Goal: Find specific page/section: Find specific page/section

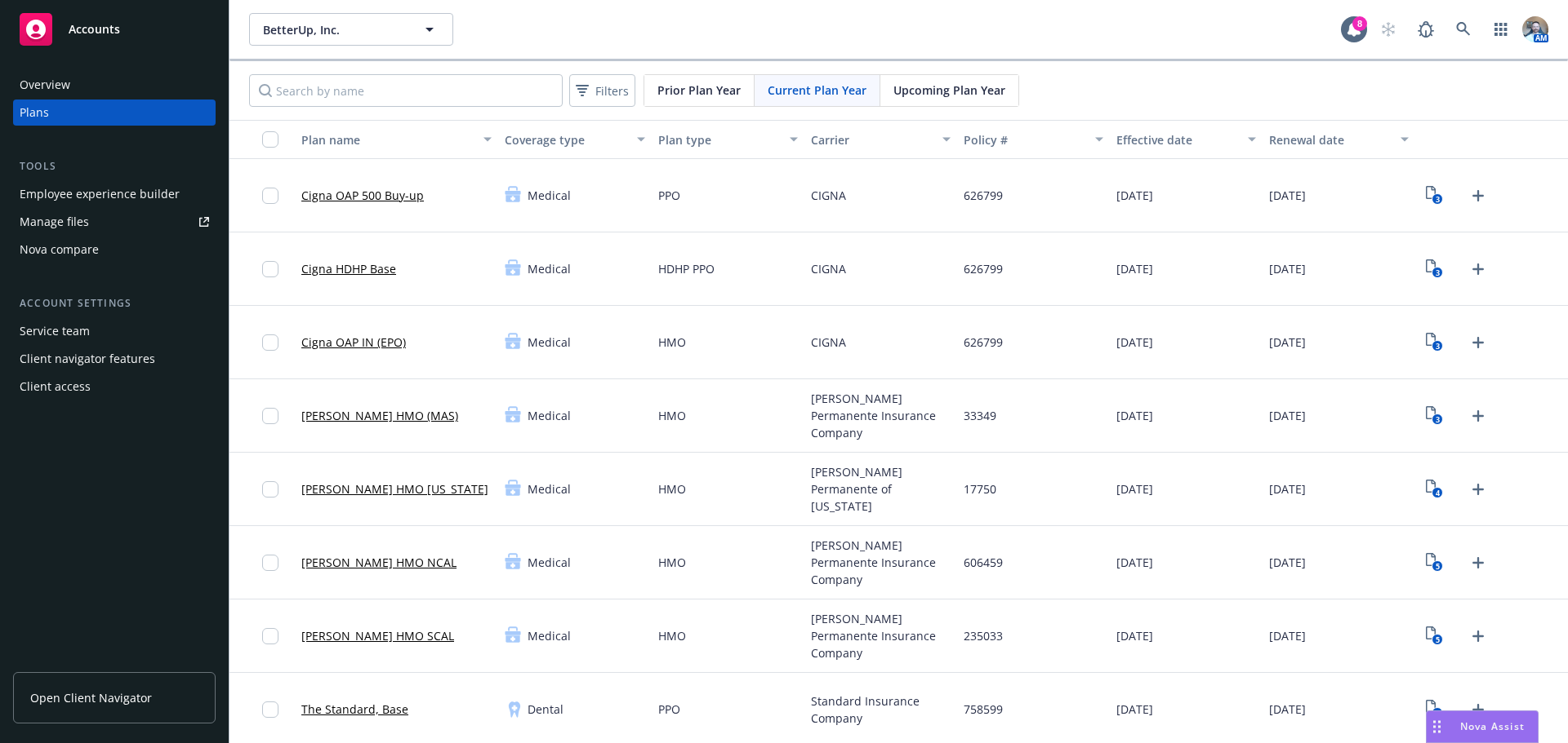
scroll to position [326, 0]
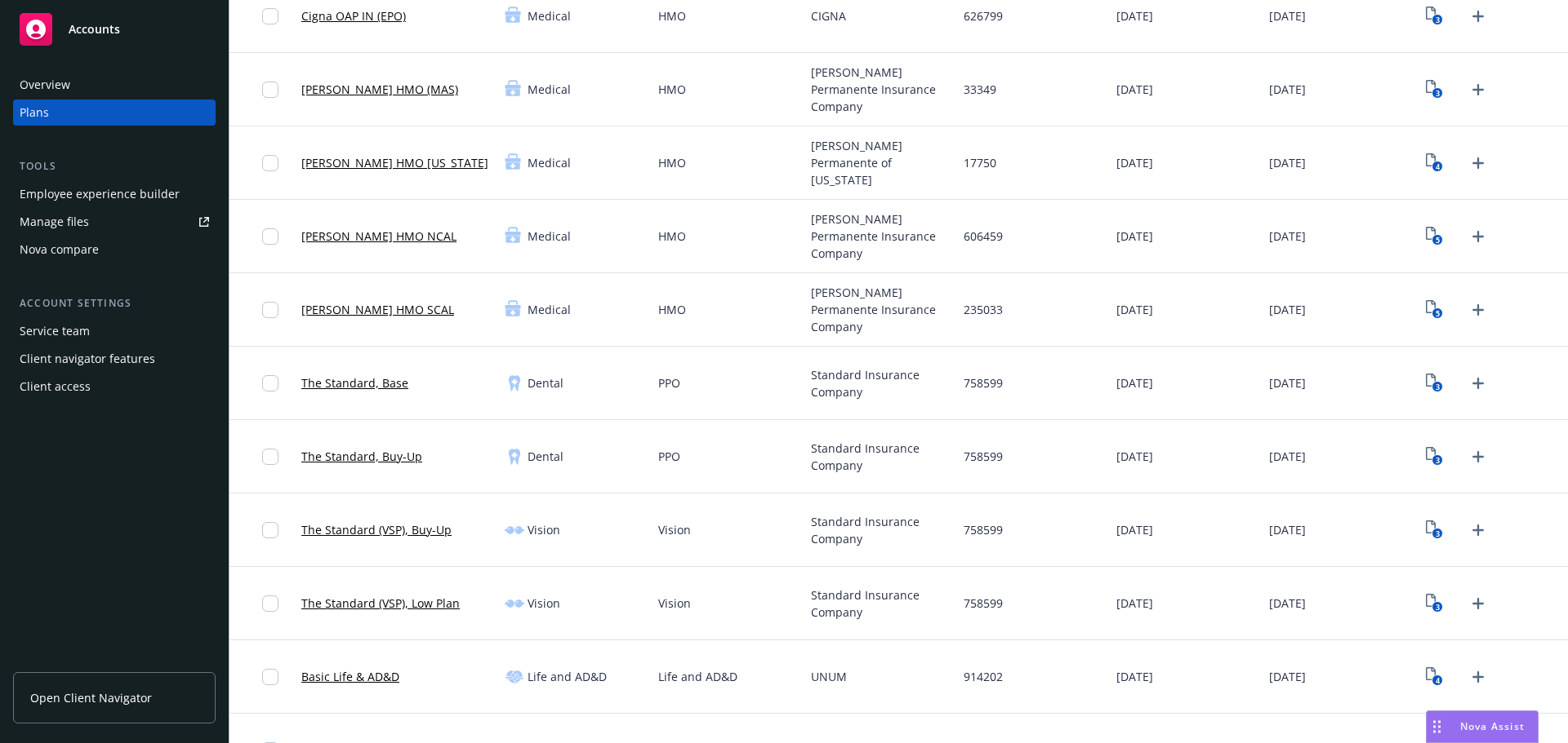
click at [130, 21] on div "Accounts" at bounding box center [114, 29] width 190 height 33
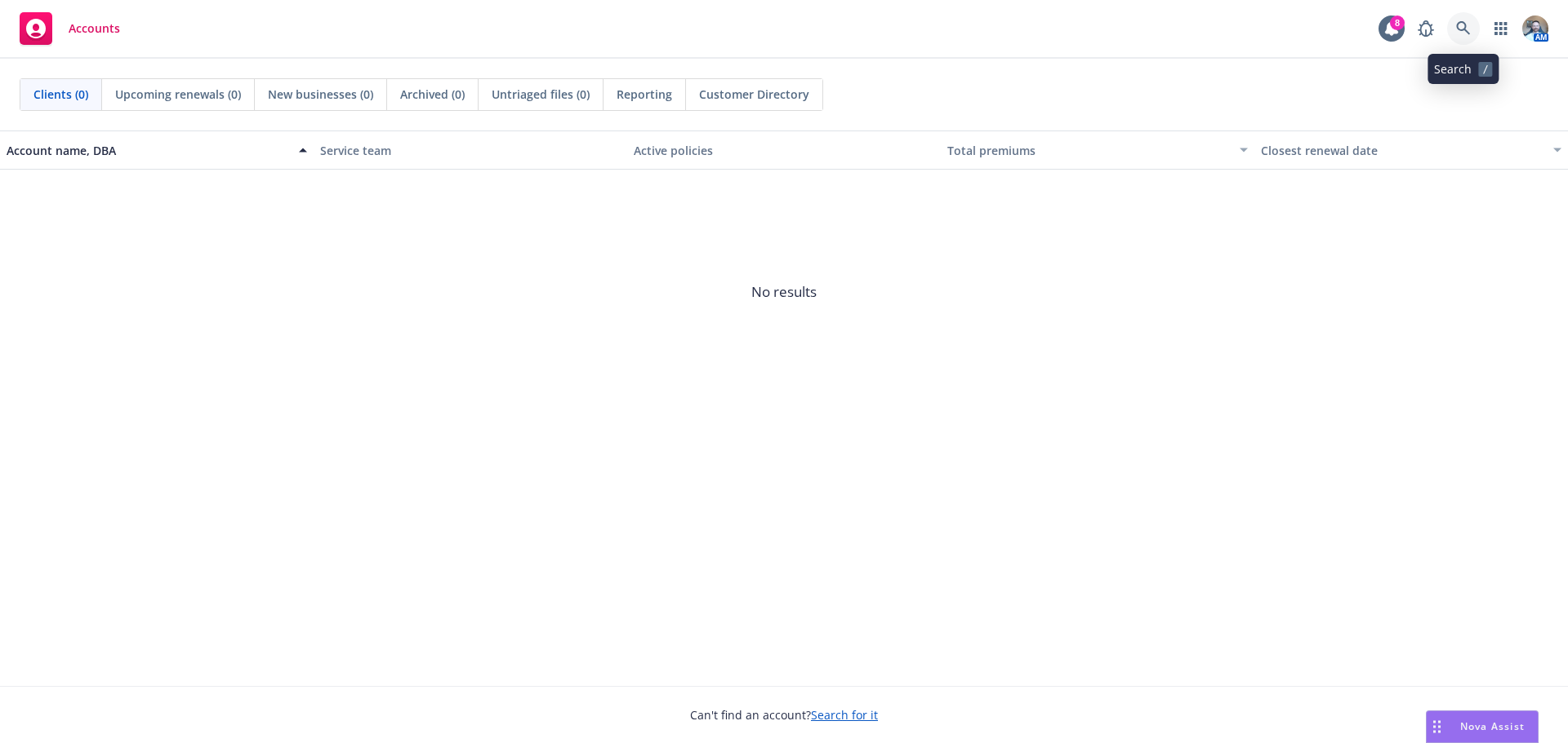
click at [1470, 21] on icon at bounding box center [1463, 28] width 15 height 15
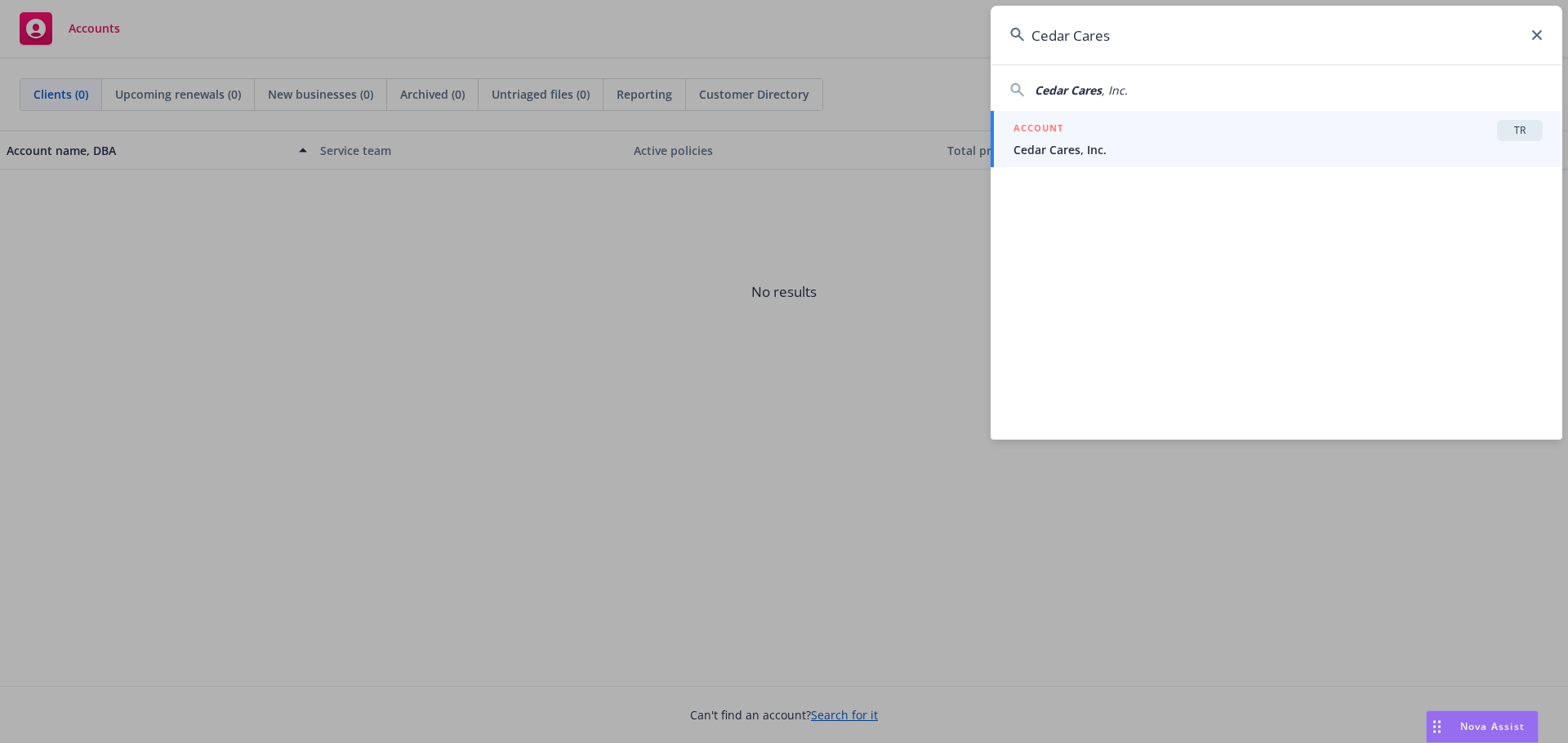
type input "Cedar Cares"
click at [1295, 150] on span "Cedar Cares, Inc." at bounding box center [1278, 149] width 529 height 17
